Goal: Information Seeking & Learning: Learn about a topic

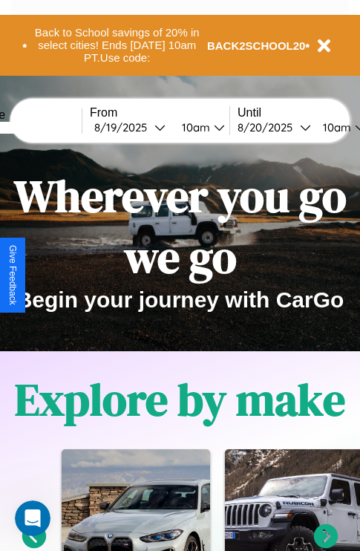
scroll to position [229, 0]
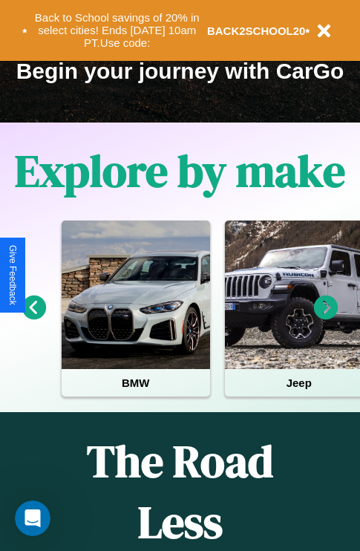
click at [326, 318] on icon at bounding box center [326, 308] width 25 height 25
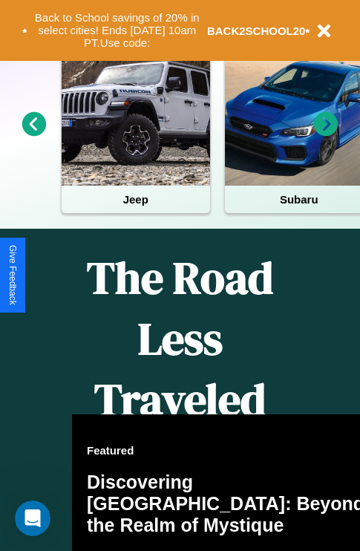
scroll to position [1800, 0]
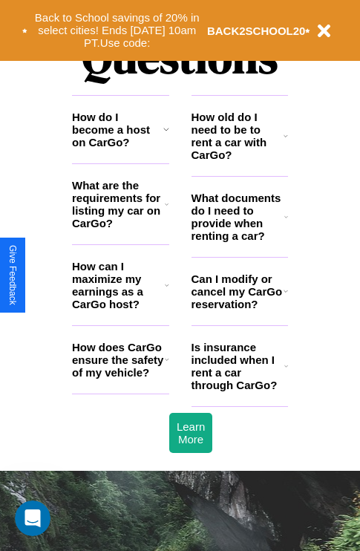
click at [120, 228] on h3 "What are the requirements for listing my car on CarGo?" at bounding box center [118, 204] width 93 height 51
click at [120, 309] on h3 "How can I maximize my earnings as a CarGo host?" at bounding box center [118, 285] width 93 height 51
click at [286, 142] on icon at bounding box center [286, 136] width 4 height 12
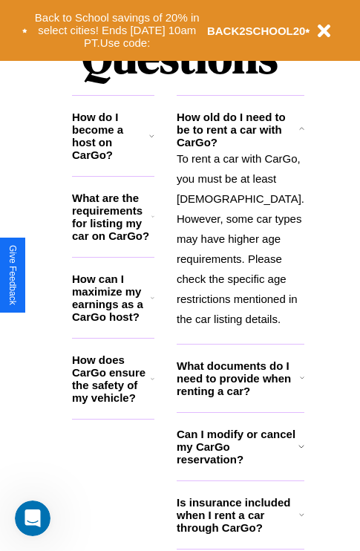
click at [154, 384] on icon at bounding box center [153, 379] width 4 height 12
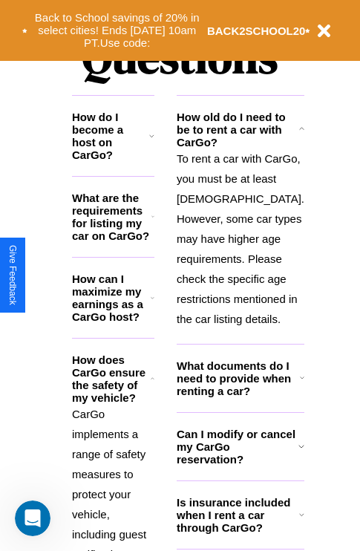
click at [239, 397] on h3 "What documents do I need to provide when renting a car?" at bounding box center [238, 378] width 123 height 38
click at [117, 30] on button "Back to School savings of 20% in select cities! Ends [DATE] 10am PT. Use code:" at bounding box center [117, 30] width 180 height 46
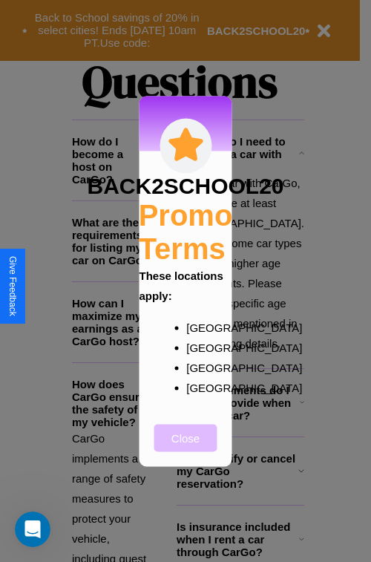
click at [186, 448] on button "Close" at bounding box center [185, 437] width 63 height 27
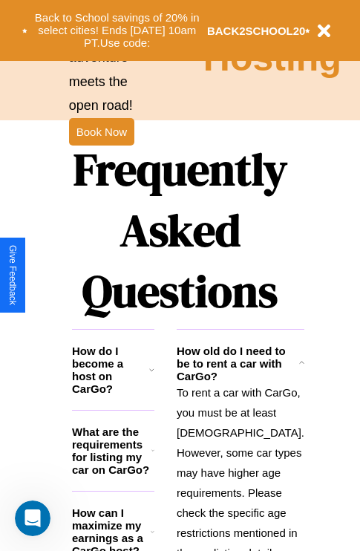
scroll to position [1446, 0]
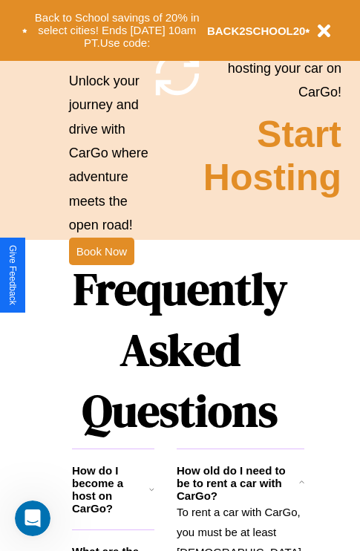
click at [101, 276] on h1 "Frequently Asked Questions" at bounding box center [180, 350] width 216 height 198
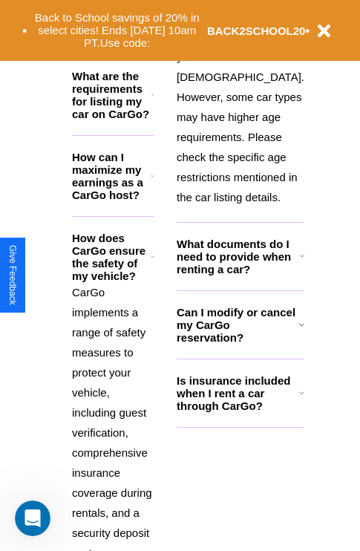
scroll to position [2008, 0]
